Goal: Check status

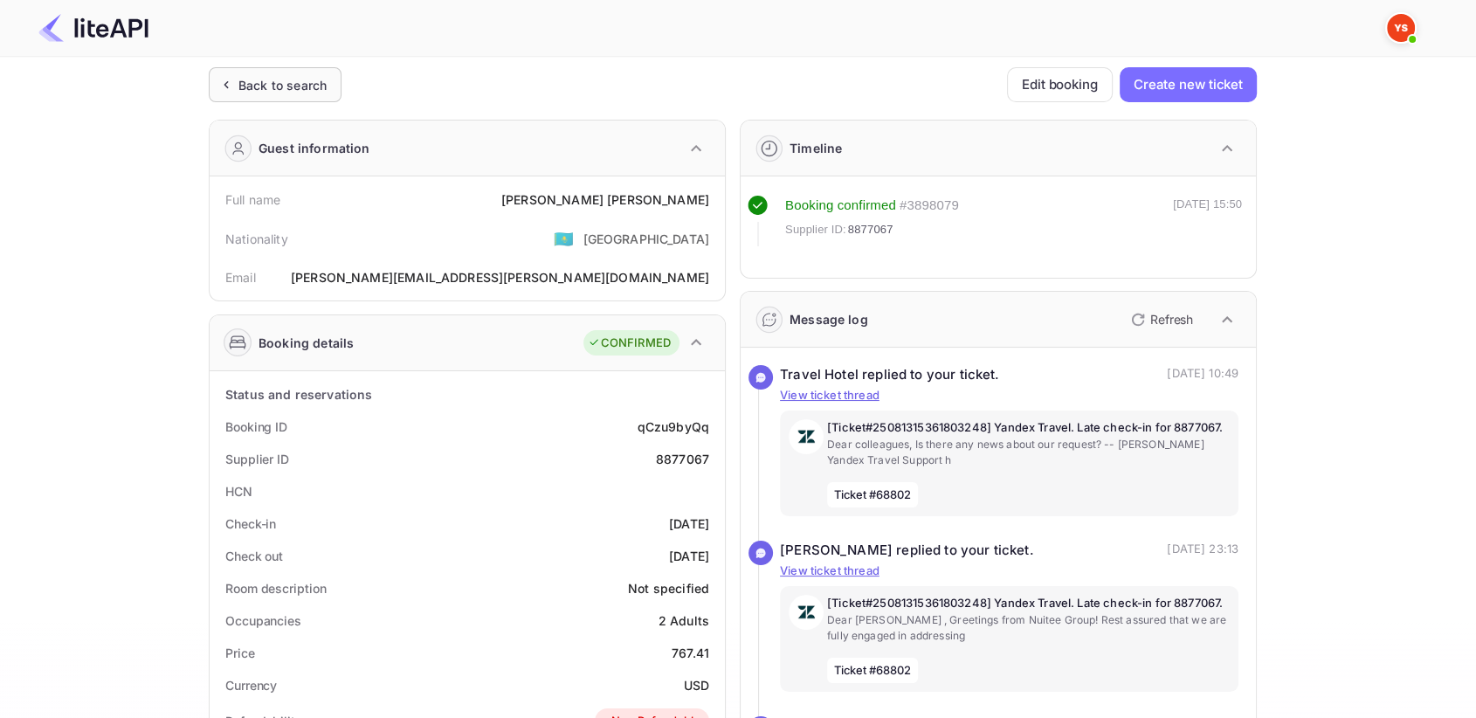
click at [292, 92] on div "Back to search" at bounding box center [282, 85] width 88 height 18
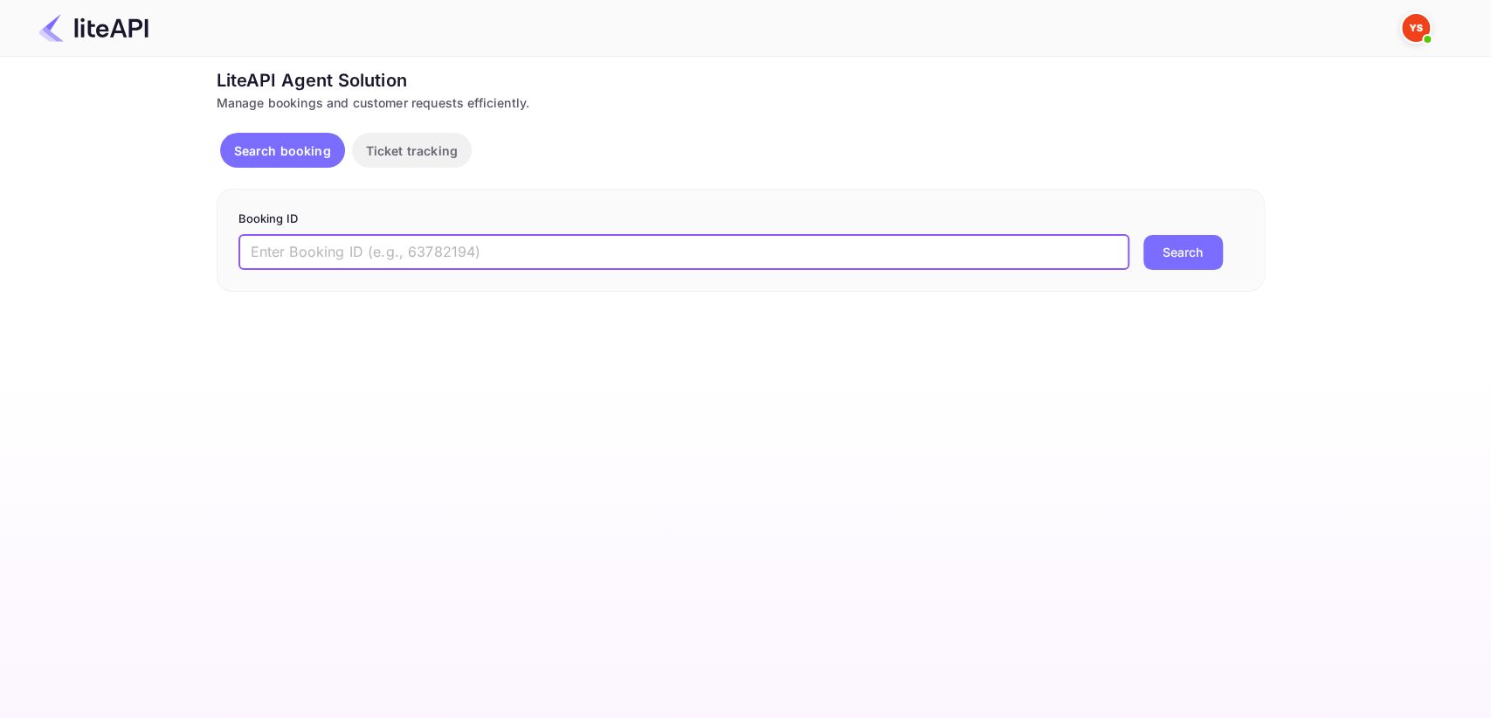
click at [325, 258] on input "text" at bounding box center [683, 252] width 891 height 35
paste input "8859894"
type input "8859894"
click at [1175, 248] on button "Search" at bounding box center [1182, 252] width 79 height 35
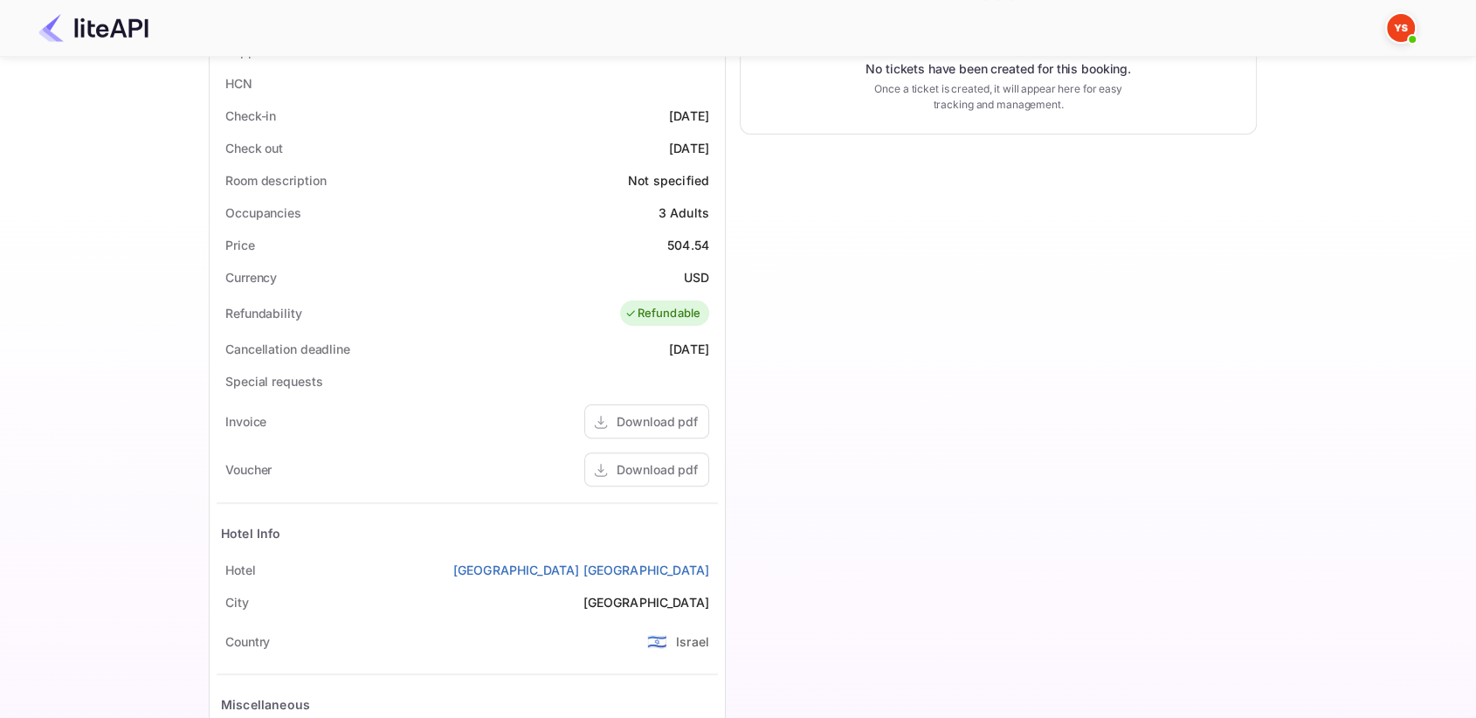
scroll to position [97, 0]
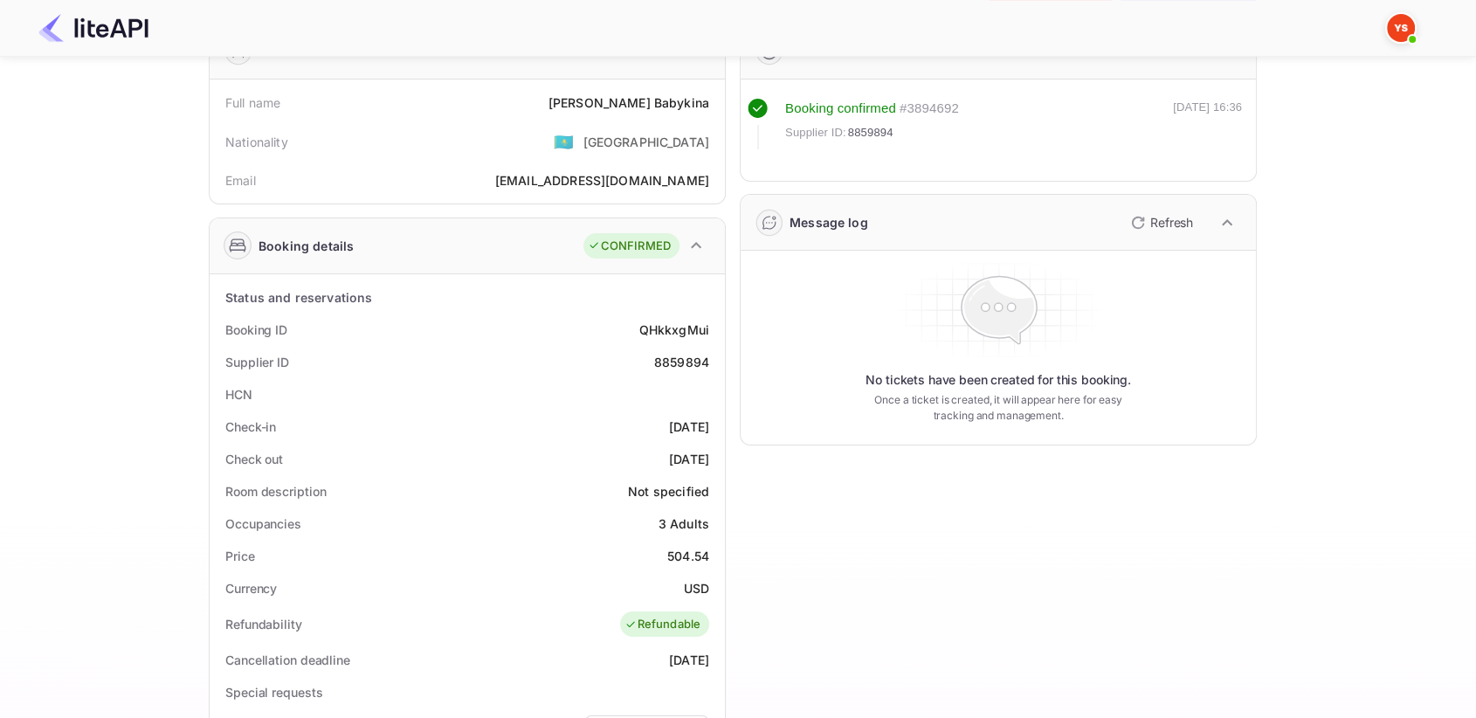
click at [672, 362] on div "8859894" at bounding box center [681, 362] width 55 height 18
copy div "8859894"
drag, startPoint x: 594, startPoint y: 100, endPoint x: 712, endPoint y: 93, distance: 118.2
click at [713, 93] on div "Full name [PERSON_NAME]" at bounding box center [467, 102] width 501 height 32
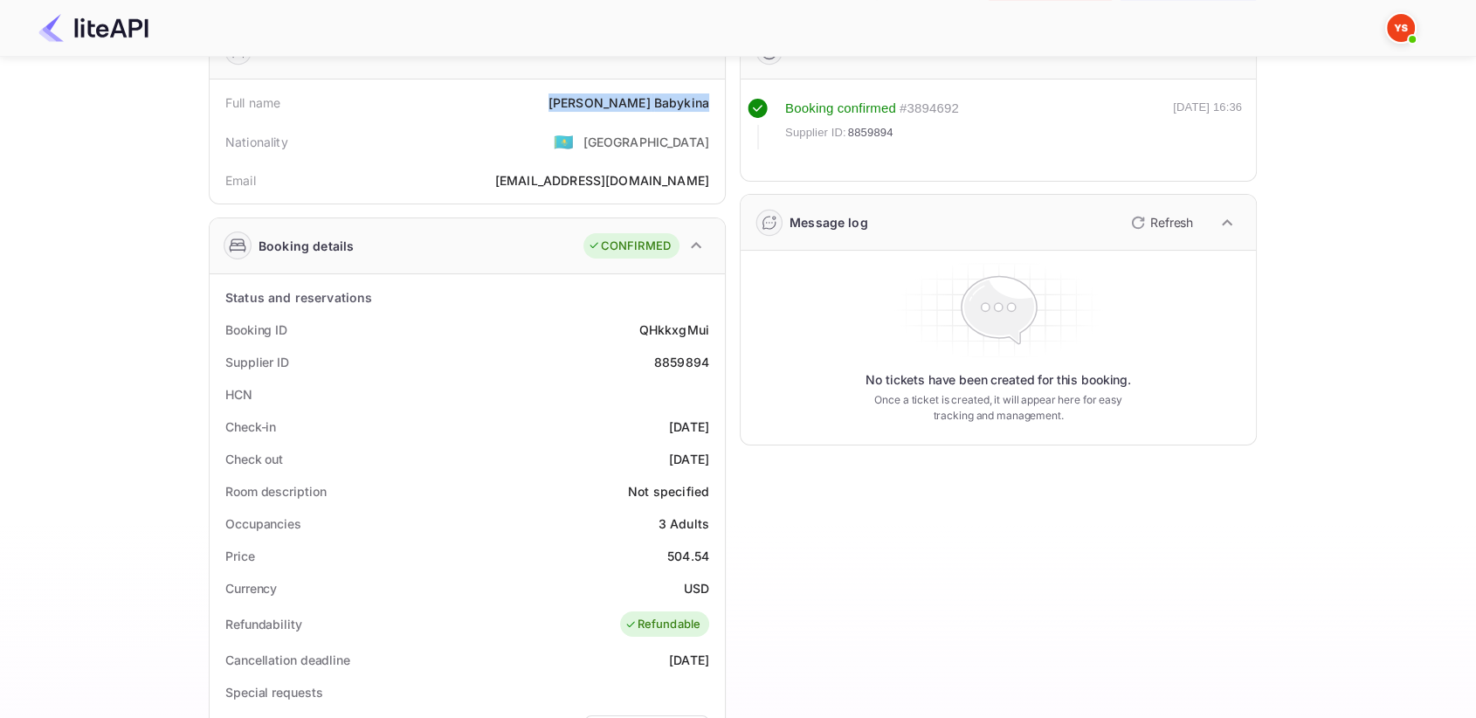
copy div "[PERSON_NAME]"
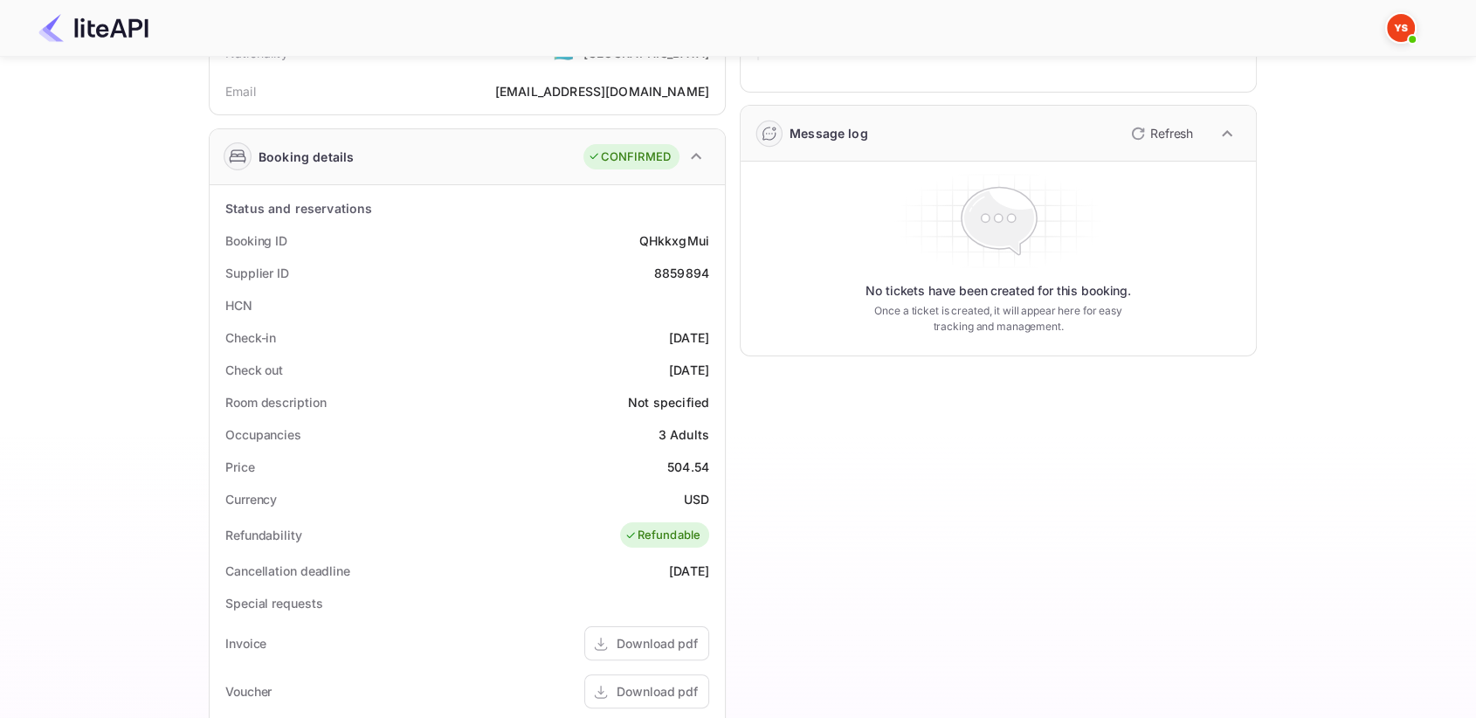
scroll to position [194, 0]
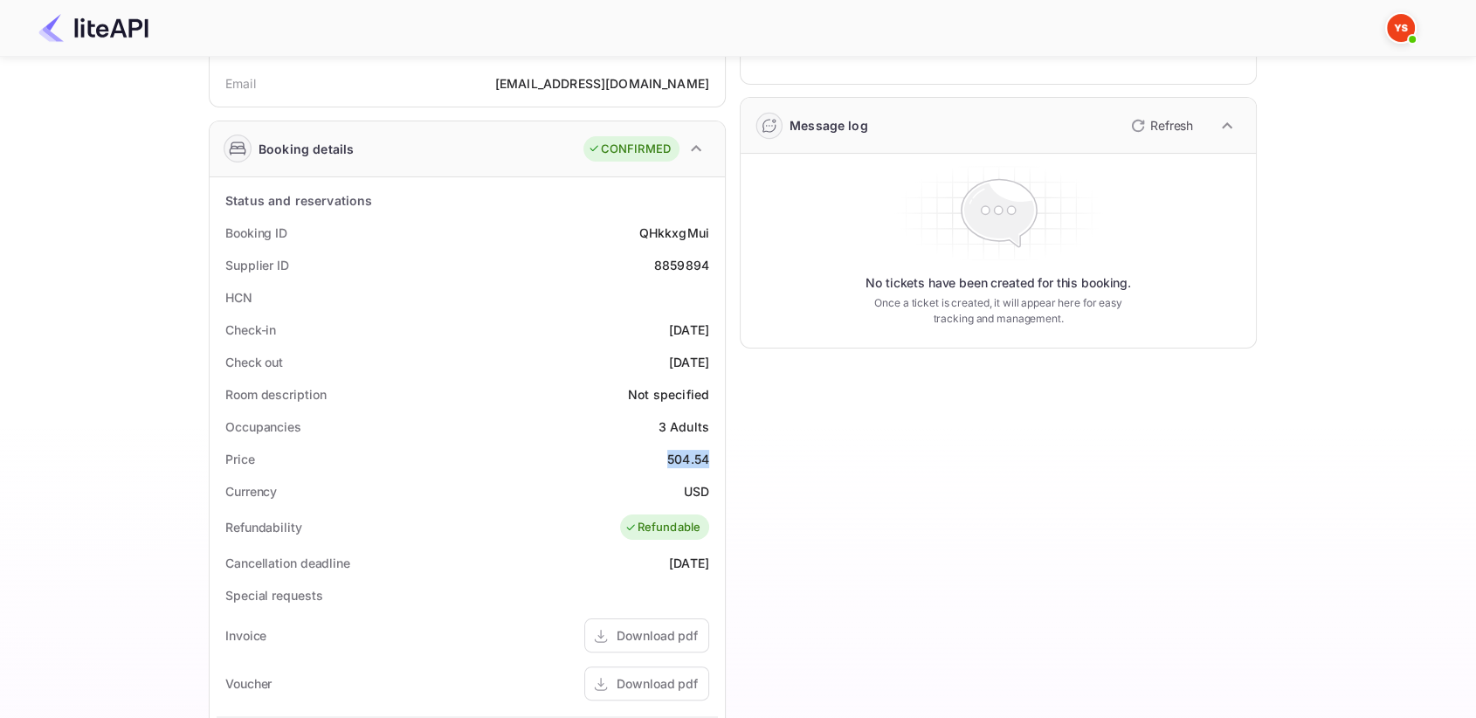
drag, startPoint x: 664, startPoint y: 460, endPoint x: 714, endPoint y: 456, distance: 50.8
click at [714, 456] on div "Price 504.54" at bounding box center [467, 459] width 501 height 32
copy div "504.54"
